Goal: Transaction & Acquisition: Purchase product/service

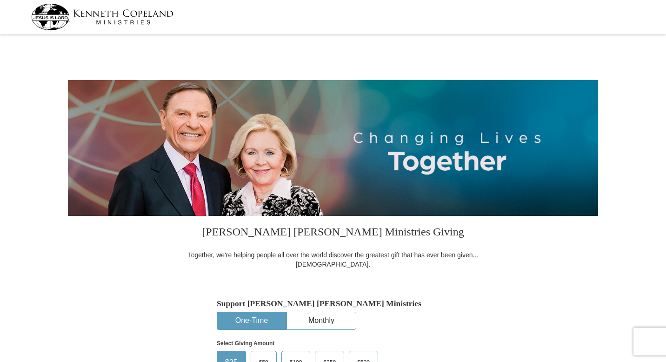
select select "[GEOGRAPHIC_DATA]"
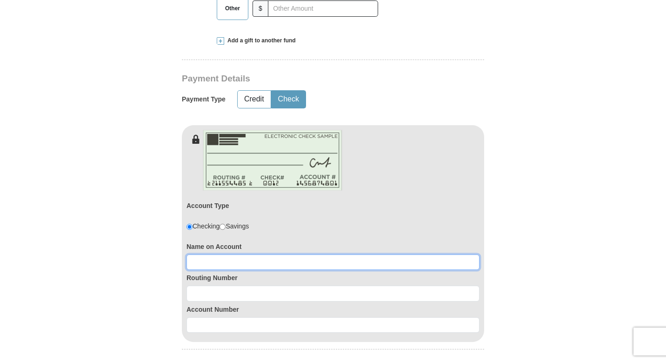
click at [285, 254] on input at bounding box center [332, 262] width 293 height 16
type input "[PERSON_NAME]"
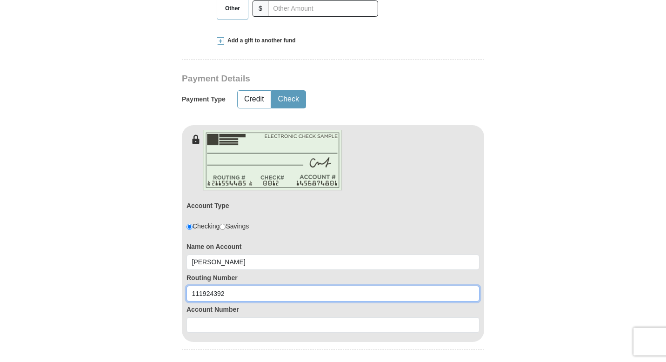
type input "111924392"
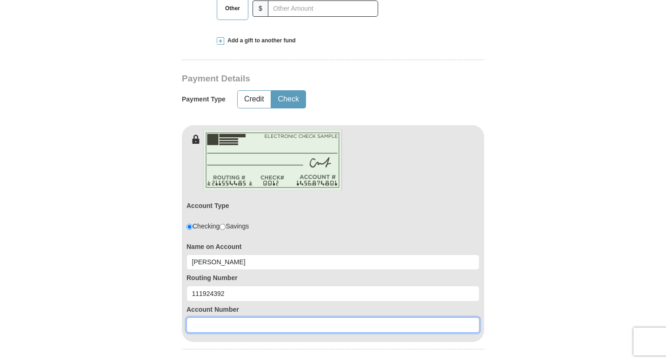
click at [212, 323] on input at bounding box center [332, 325] width 293 height 16
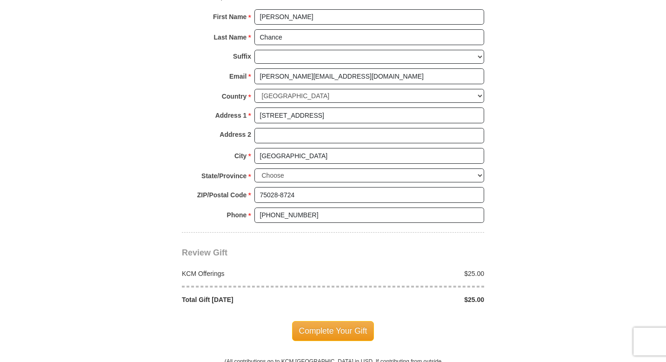
scroll to position [765, 0]
type input "601105579"
click at [325, 329] on span "Complete Your Gift" at bounding box center [333, 330] width 82 height 20
